Goal: Submit feedback/report problem

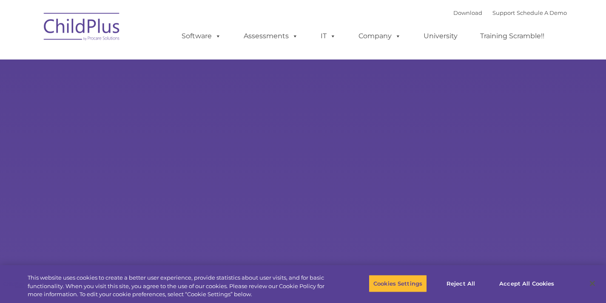
select select "MEDIUM"
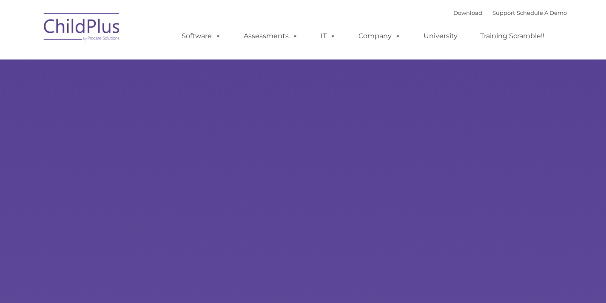
type input ""
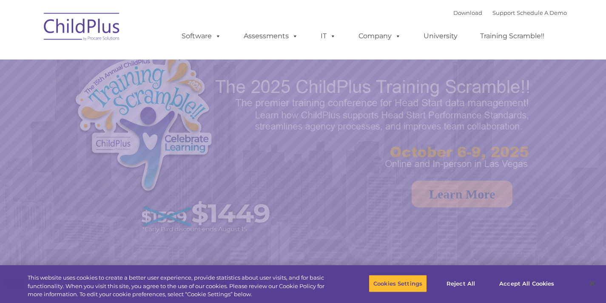
select select "MEDIUM"
